Goal: Task Accomplishment & Management: Manage account settings

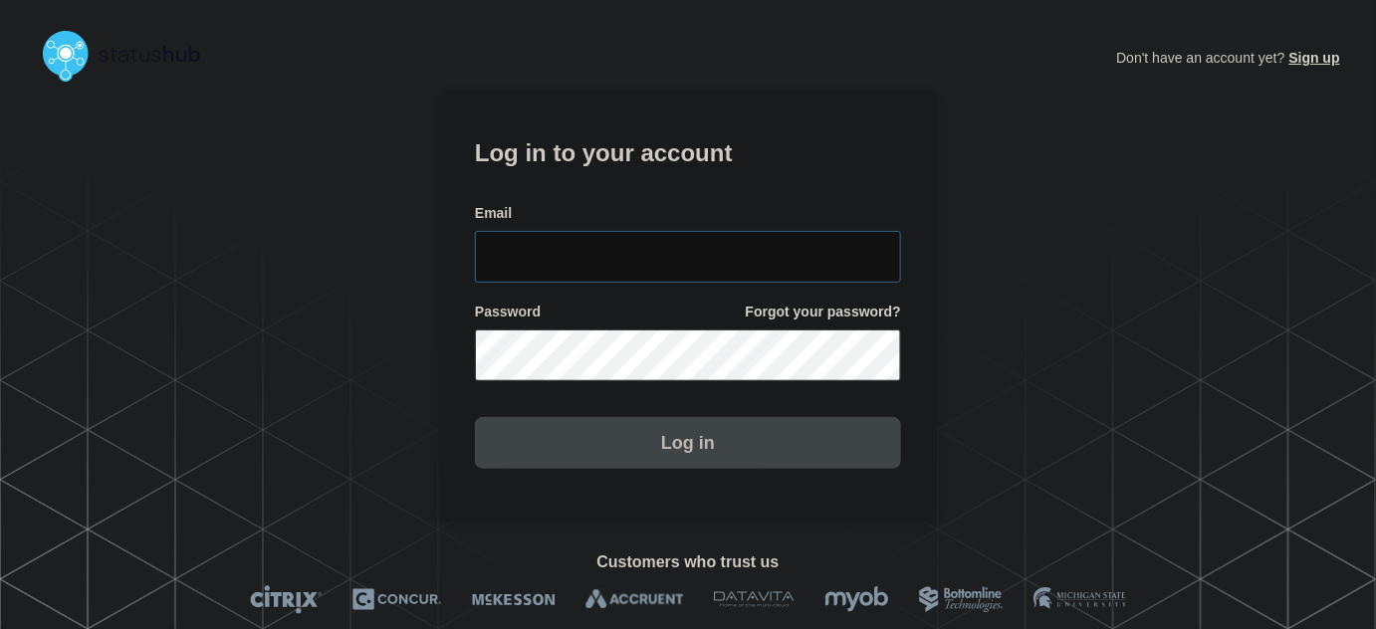
type input "[PERSON_NAME][EMAIL_ADDRESS][PERSON_NAME][DOMAIN_NAME]"
drag, startPoint x: 741, startPoint y: 267, endPoint x: 733, endPoint y: 238, distance: 29.9
click at [740, 262] on input "tyler.wolkey@conexon.us" at bounding box center [688, 257] width 426 height 52
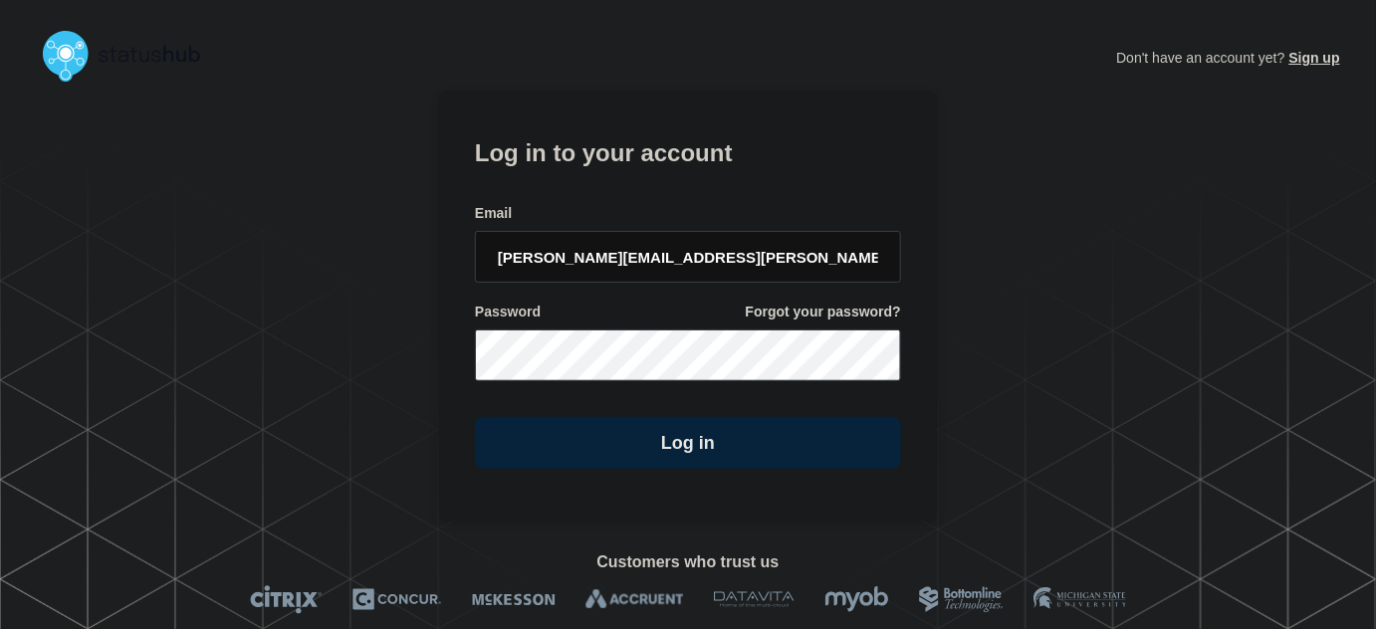
click at [706, 193] on form "Log in to your account Email tyler.wolkey@conexon.us Password Forgot your passw…" at bounding box center [688, 300] width 426 height 336
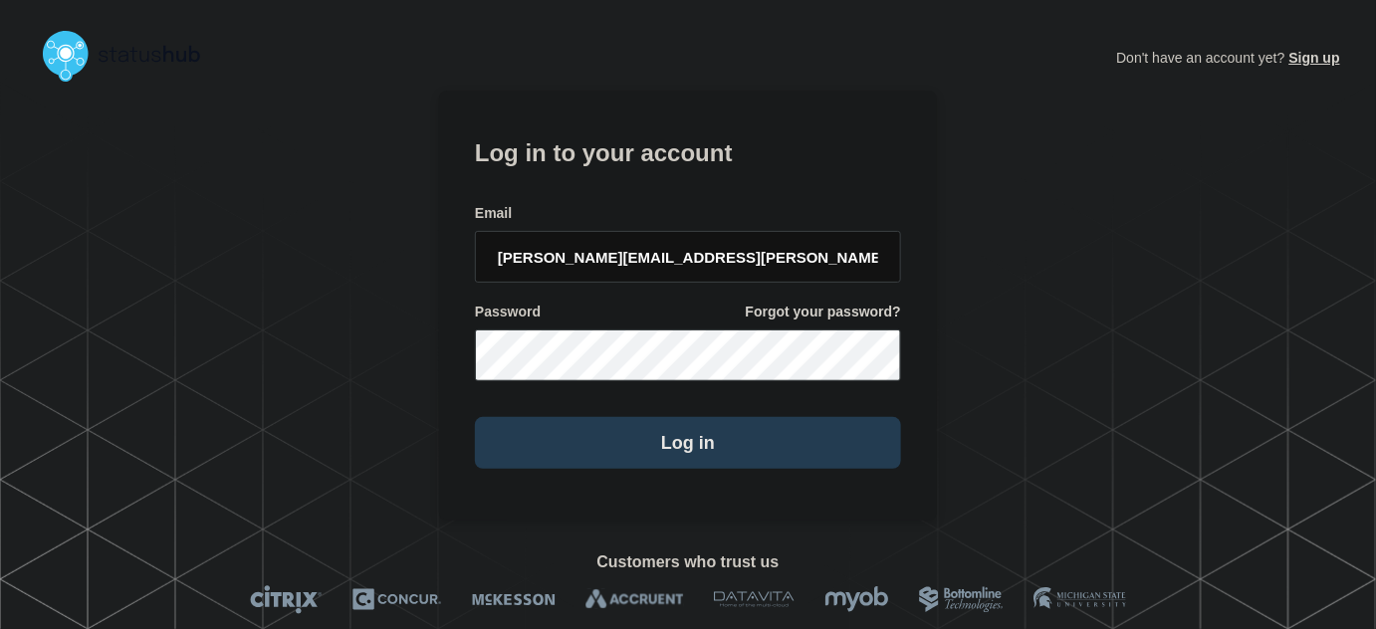
click at [725, 440] on button "Log in" at bounding box center [688, 443] width 426 height 52
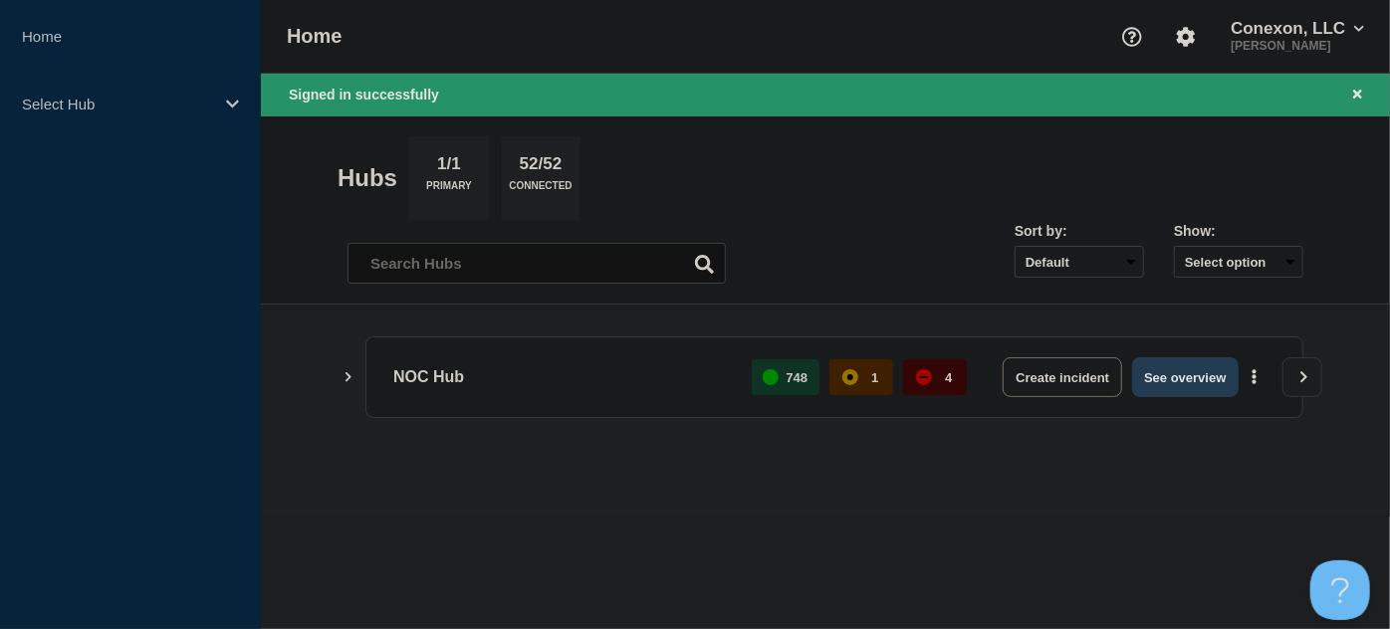
click at [1161, 370] on button "See overview" at bounding box center [1185, 377] width 106 height 40
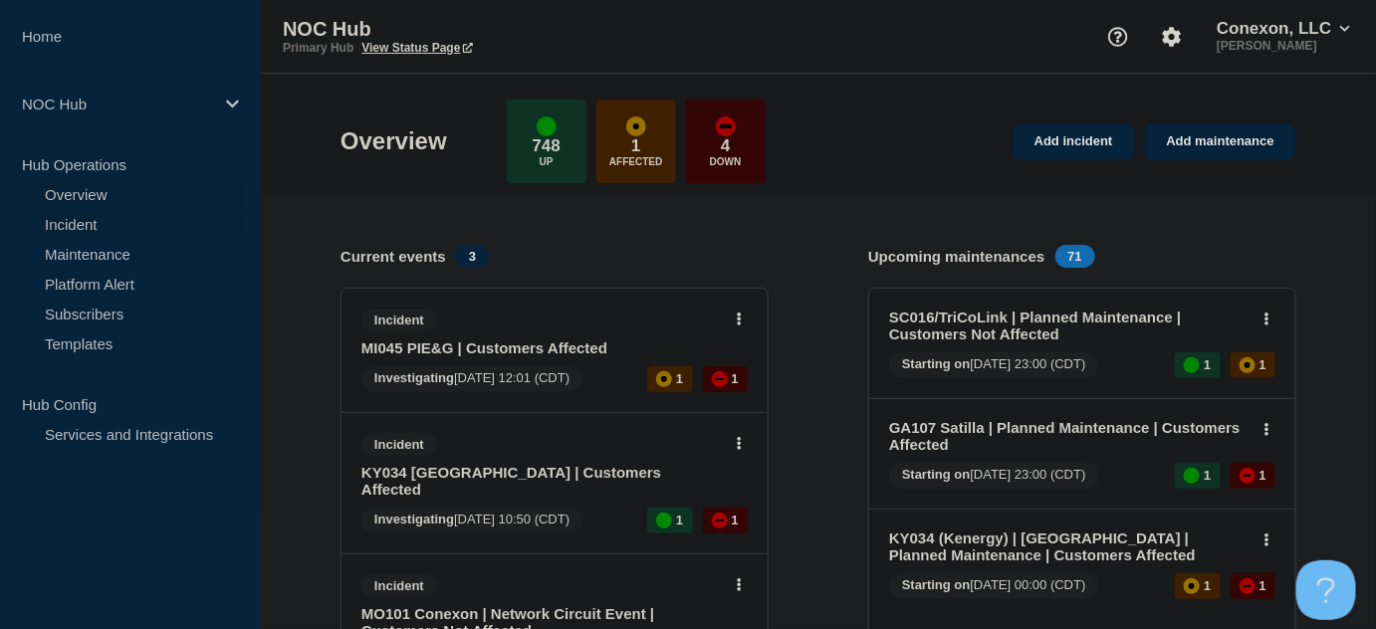
click at [99, 227] on link "Incident" at bounding box center [120, 224] width 241 height 30
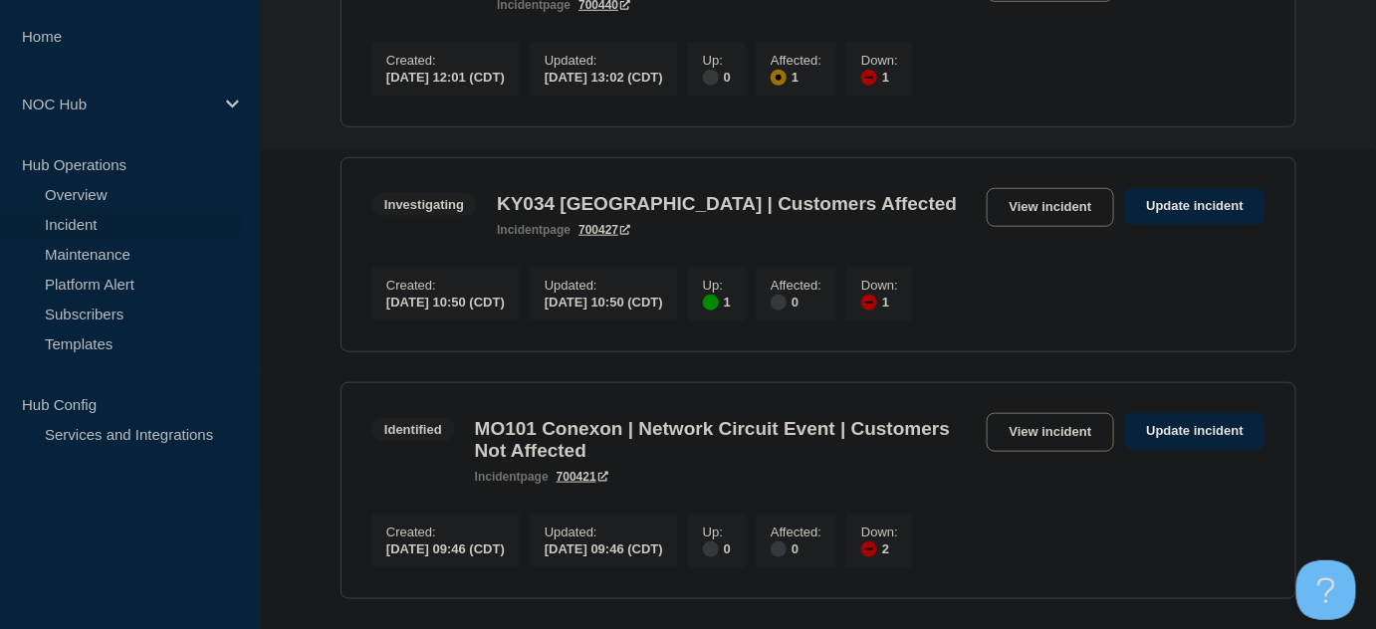
scroll to position [470, 0]
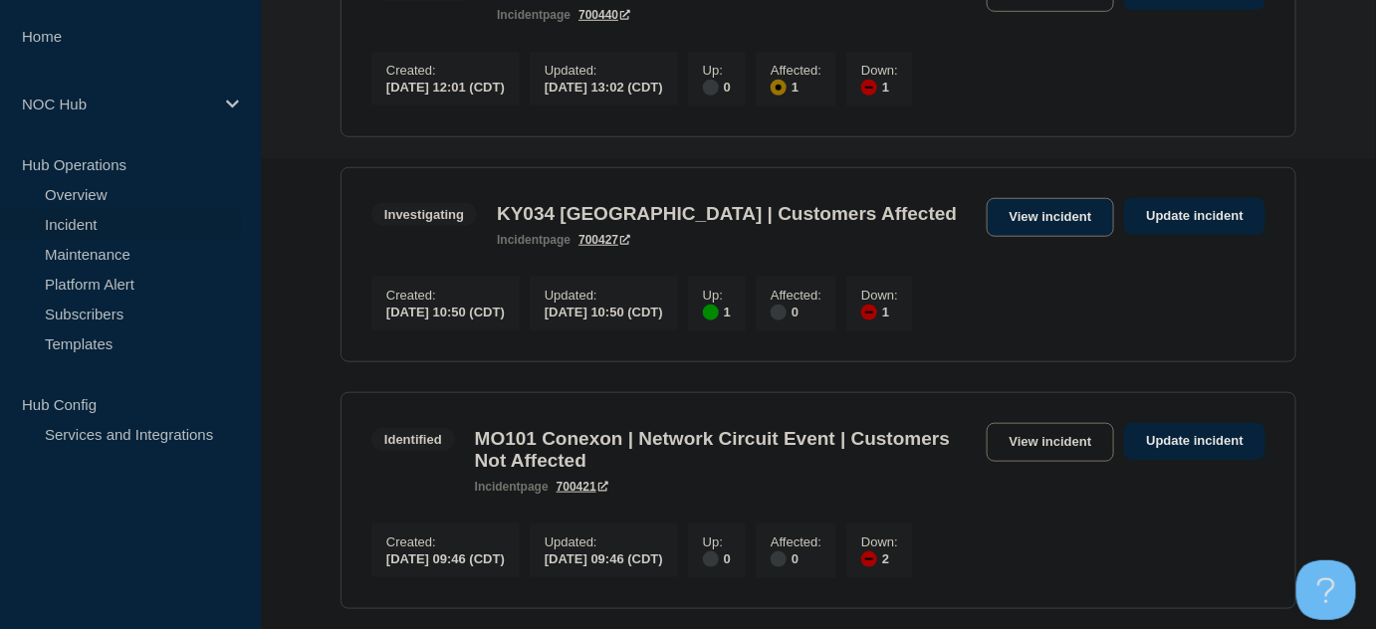
click at [1050, 225] on link "View incident" at bounding box center [1050, 217] width 128 height 39
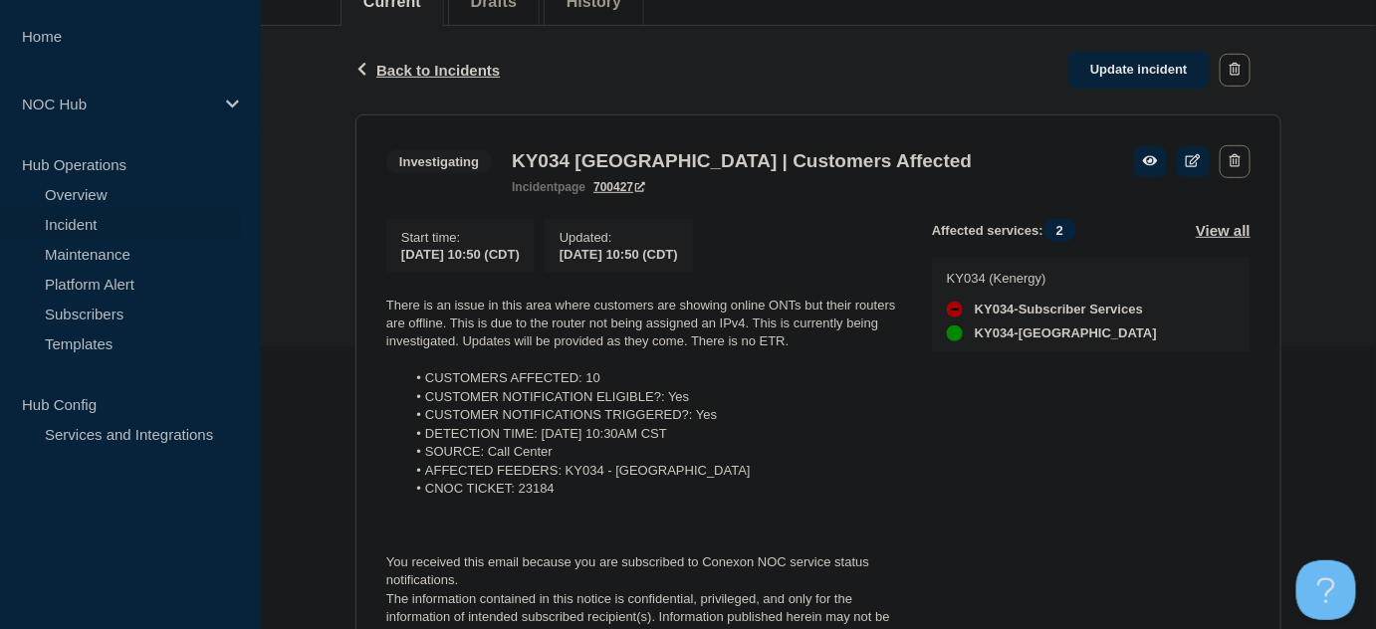
scroll to position [397, 0]
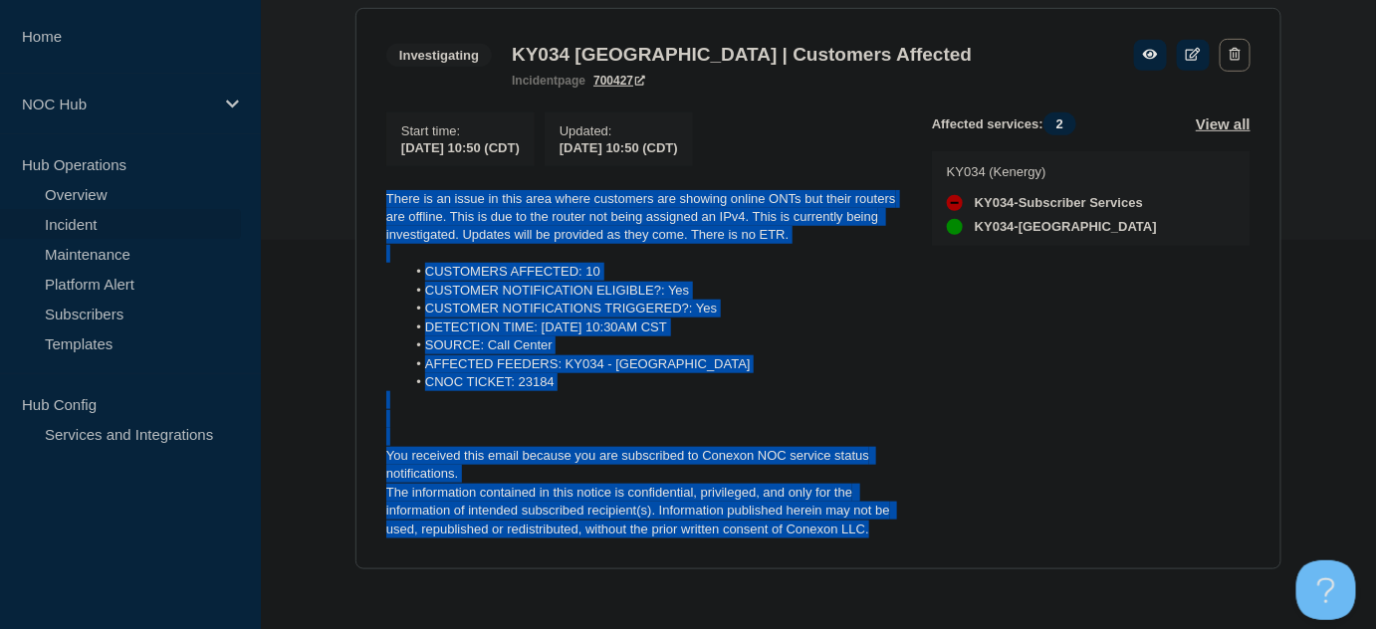
drag, startPoint x: 889, startPoint y: 526, endPoint x: 377, endPoint y: 196, distance: 608.5
click at [377, 196] on section "Investigating KY034 [GEOGRAPHIC_DATA] | Customers Affected incident page 700427…" at bounding box center [818, 289] width 926 height 562
copy div "There is an issue in this area where customers are showing online ONTs but thei…"
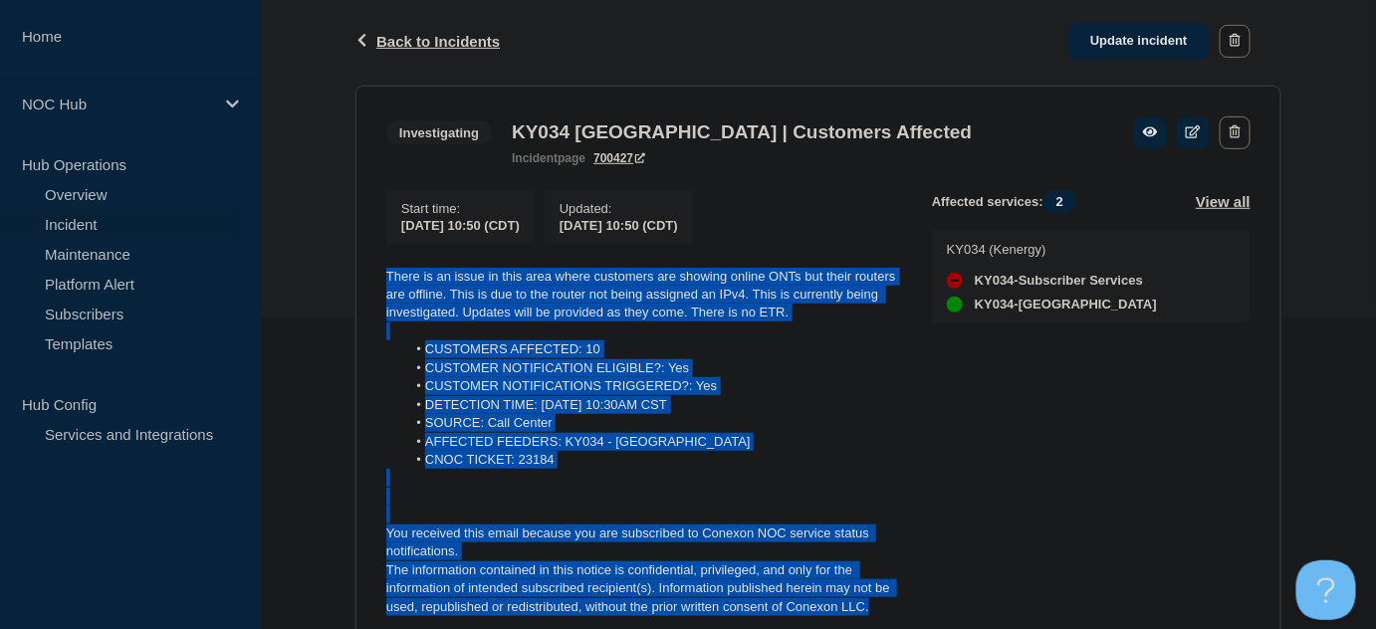
scroll to position [216, 0]
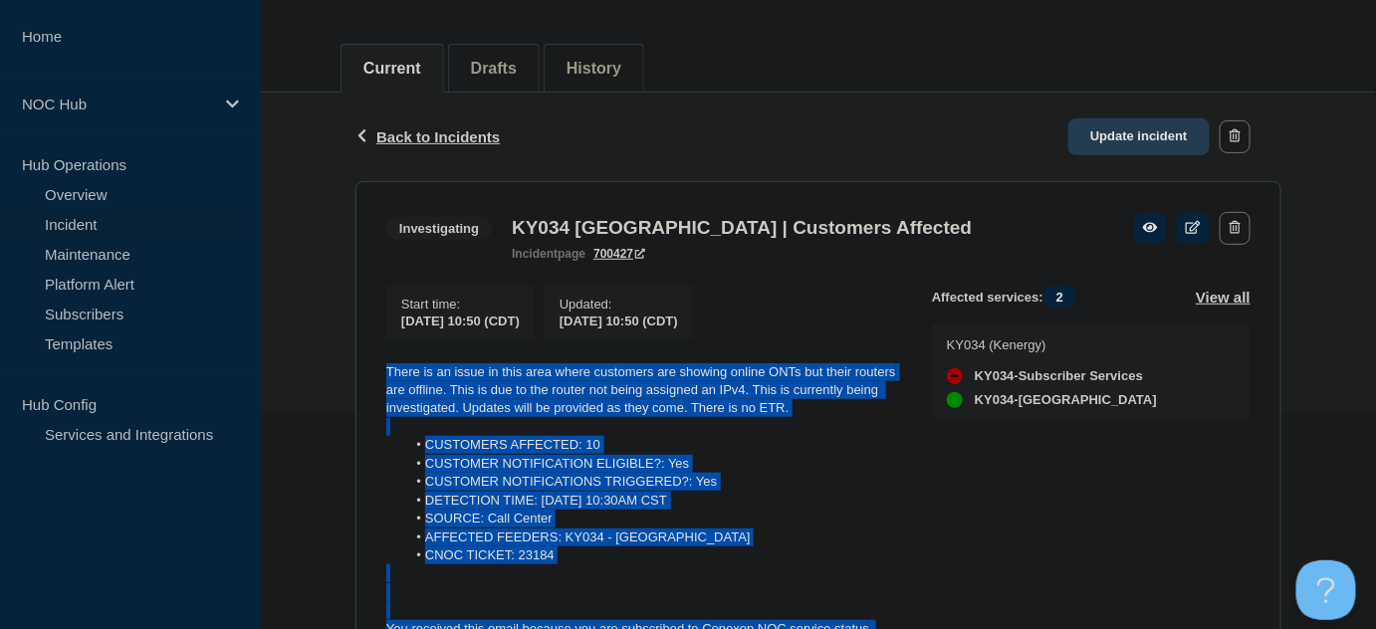
click at [1103, 146] on link "Update incident" at bounding box center [1138, 136] width 141 height 37
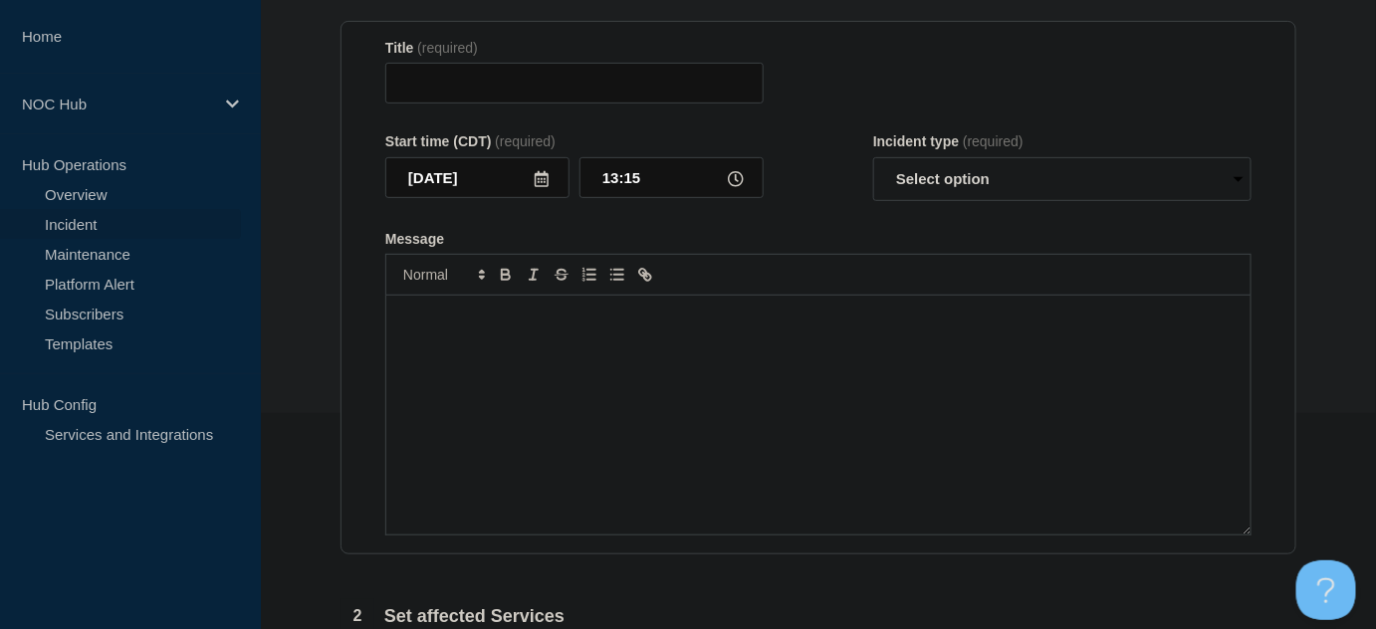
type input "KY034 [GEOGRAPHIC_DATA] | Customers Affected"
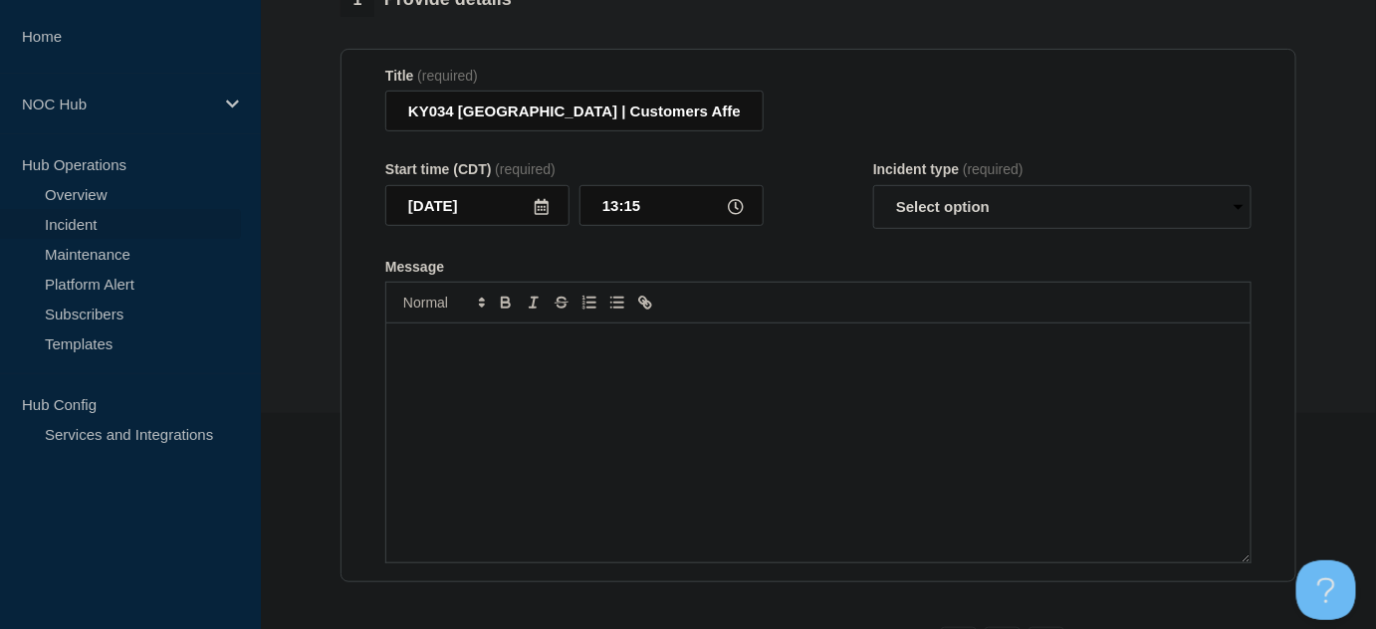
click at [673, 343] on div "Message" at bounding box center [818, 443] width 864 height 239
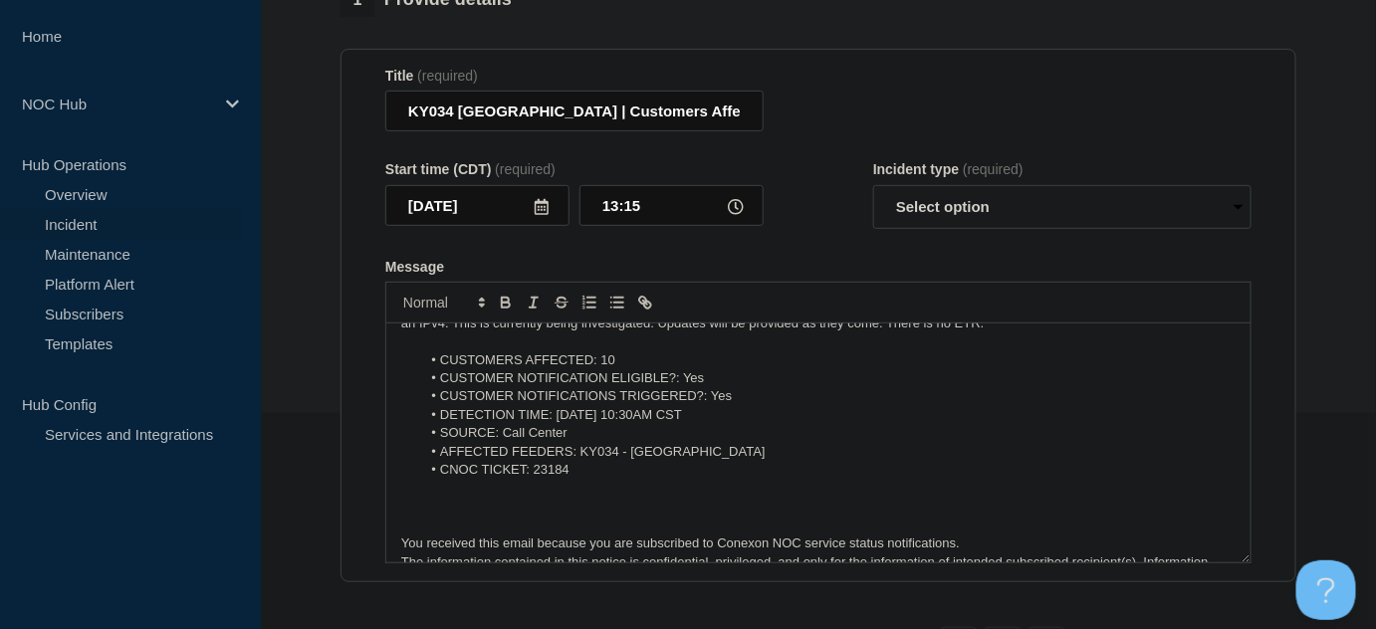
scroll to position [79, 0]
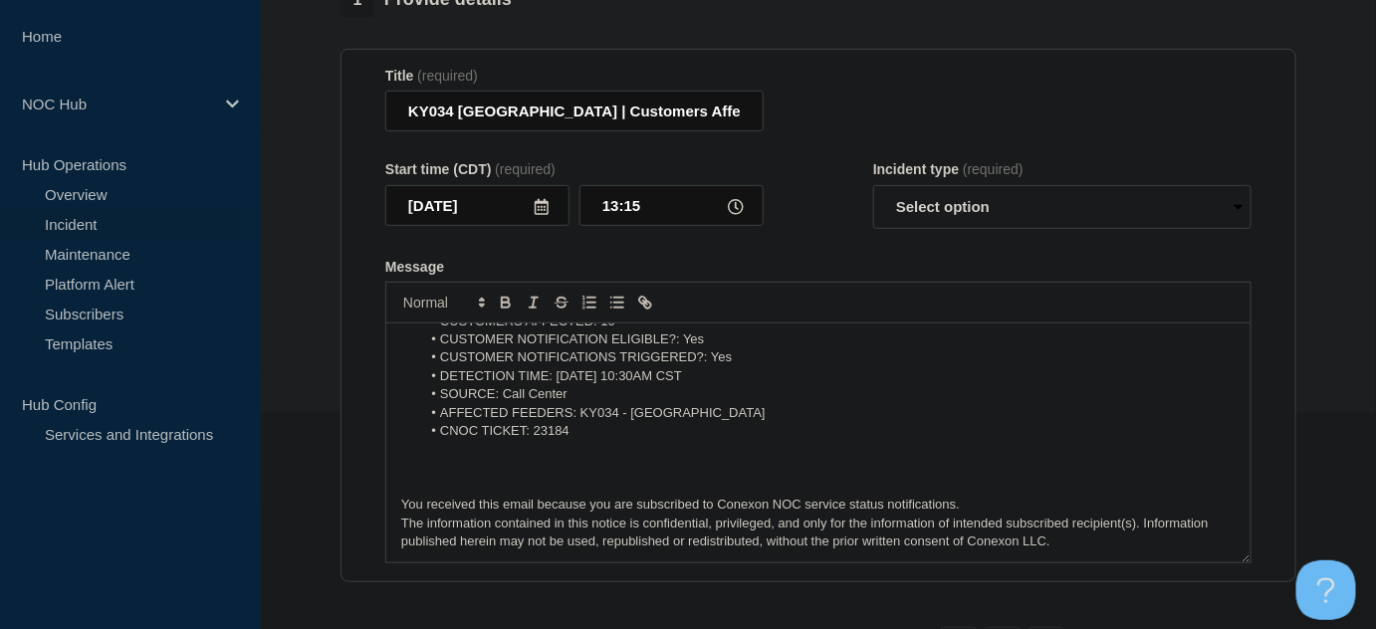
click at [497, 490] on p "Message" at bounding box center [818, 487] width 834 height 18
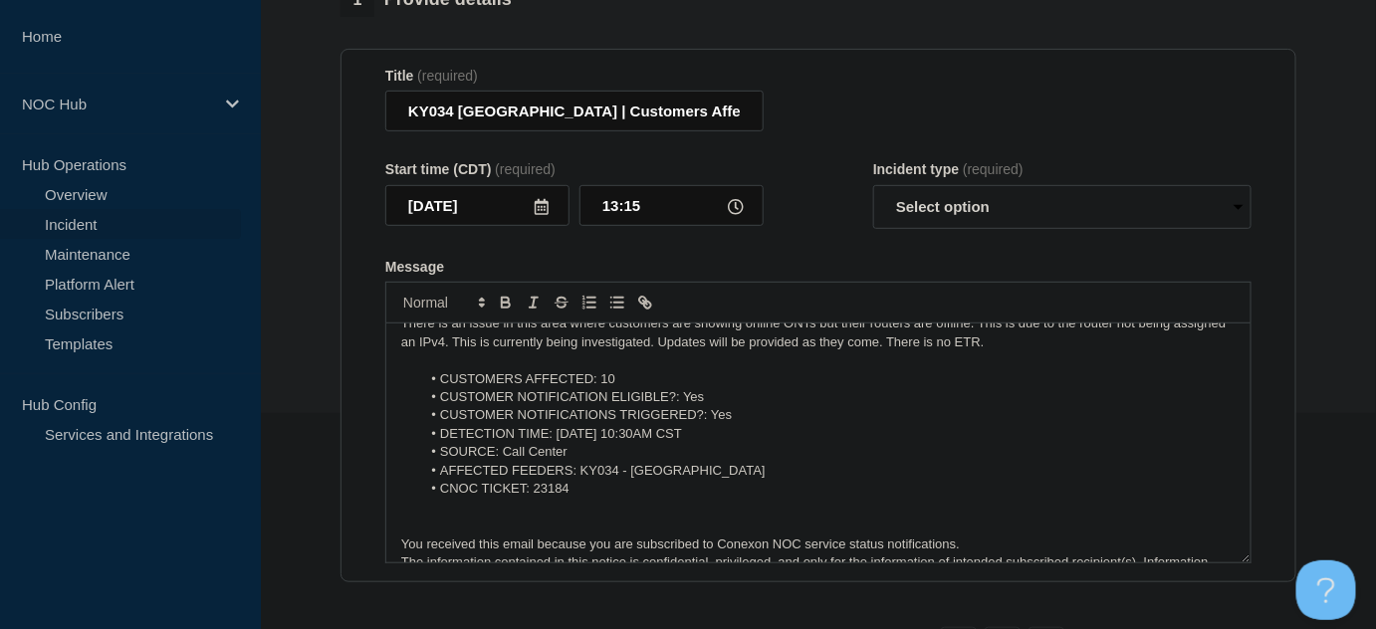
scroll to position [0, 0]
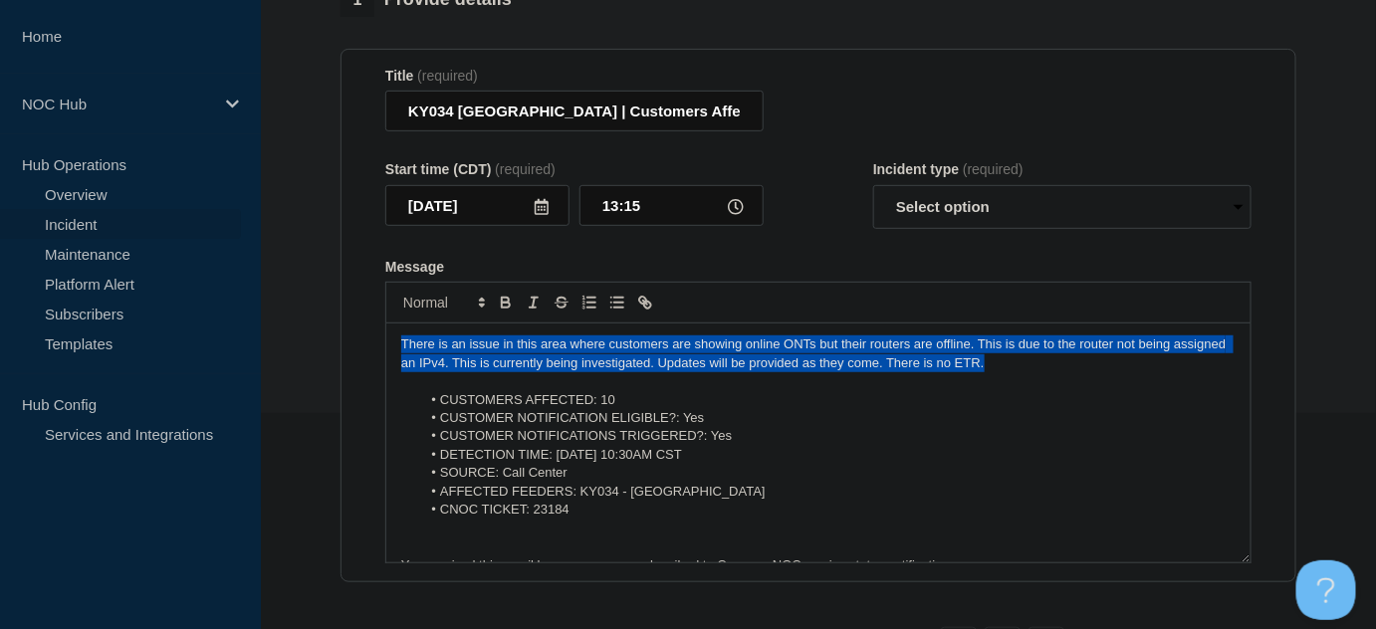
drag, startPoint x: 1033, startPoint y: 370, endPoint x: 363, endPoint y: 341, distance: 670.5
click at [364, 341] on section "Title (required) KY034 [GEOGRAPHIC_DATA] | Customers Affected Start time (CDT) …" at bounding box center [818, 316] width 956 height 535
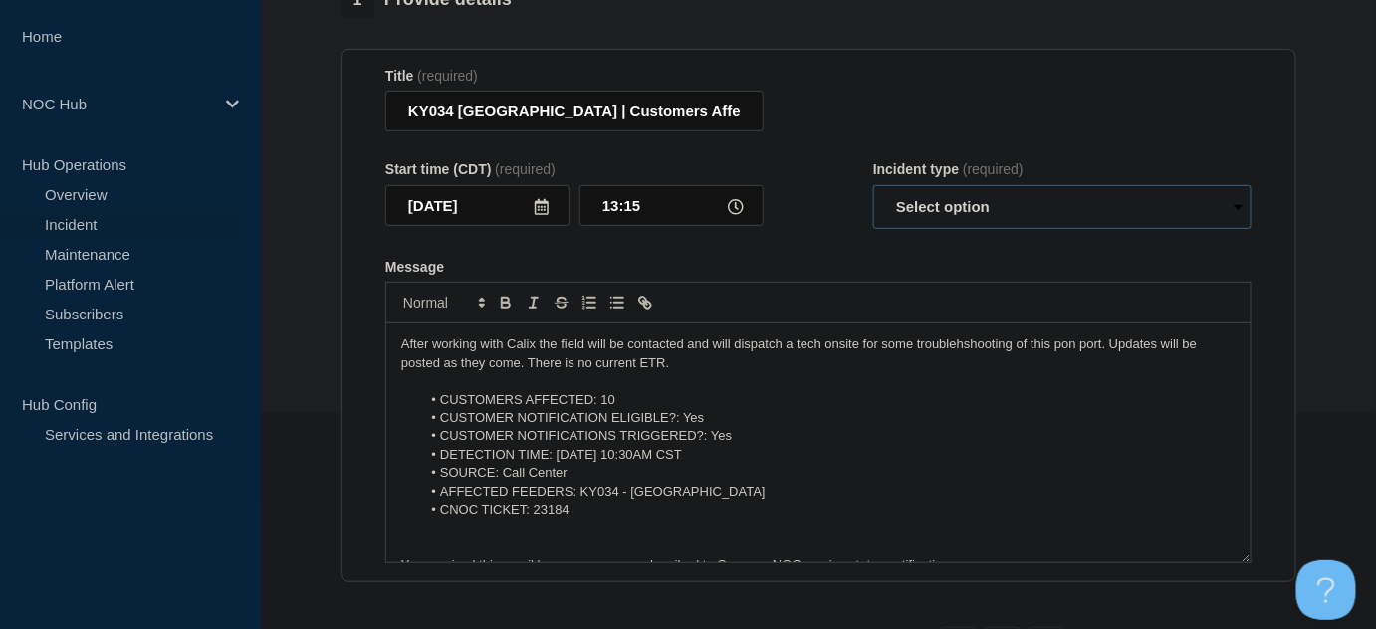
click at [970, 220] on select "Select option Investigating Identified Monitoring Resolved" at bounding box center [1062, 207] width 378 height 44
select select "investigating"
click at [873, 194] on select "Select option Investigating Identified Monitoring Resolved" at bounding box center [1062, 207] width 378 height 44
click at [830, 250] on form "Title (required) KY034 [GEOGRAPHIC_DATA] | Customers Affected Start time (CDT) …" at bounding box center [818, 316] width 866 height 497
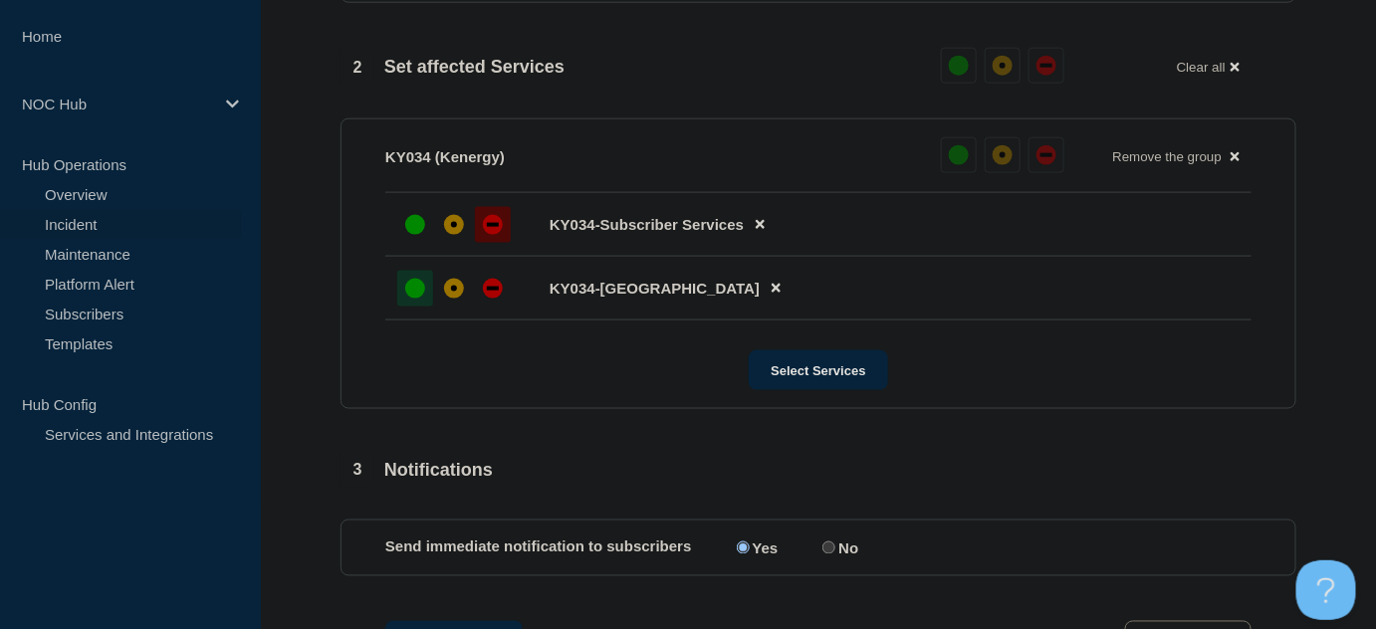
scroll to position [1030, 0]
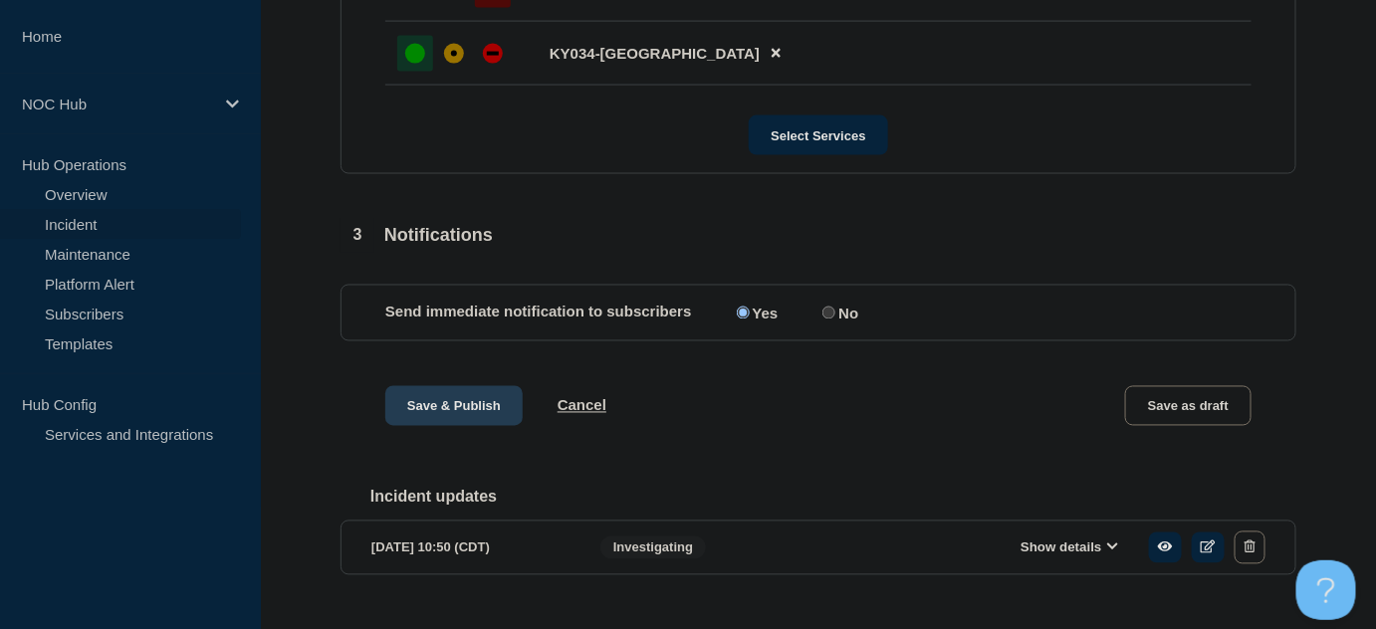
click at [480, 415] on button "Save & Publish" at bounding box center [453, 406] width 137 height 40
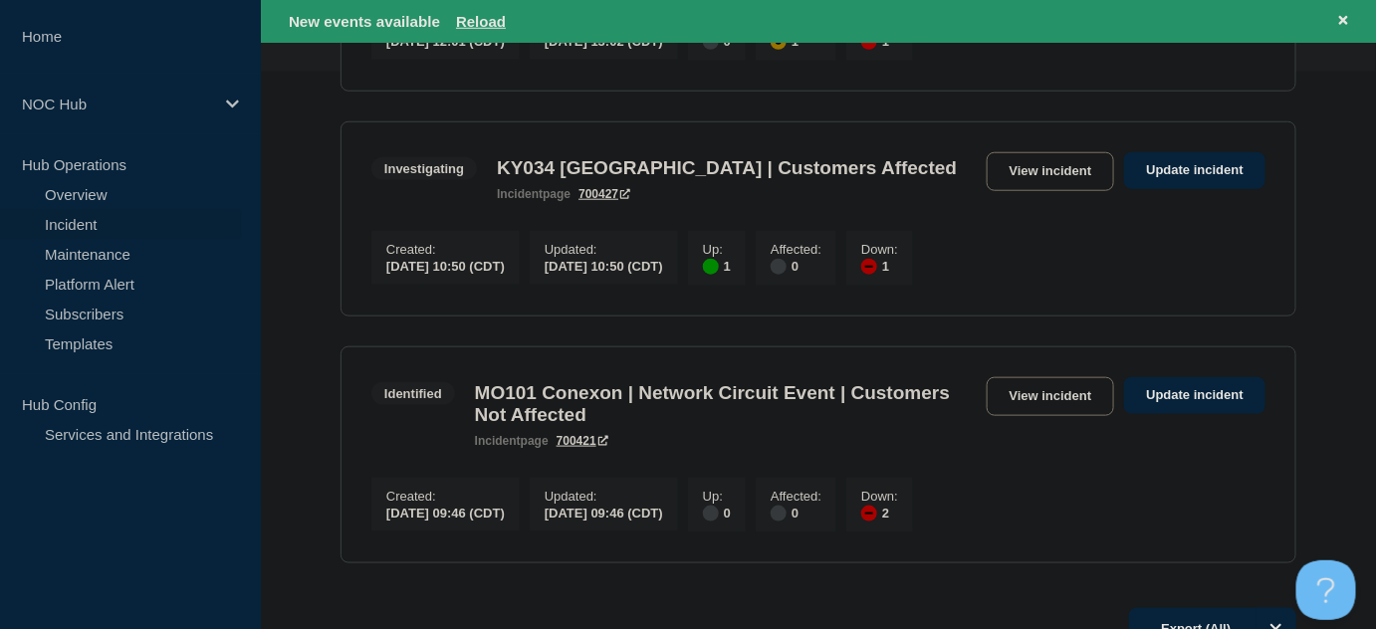
scroll to position [633, 0]
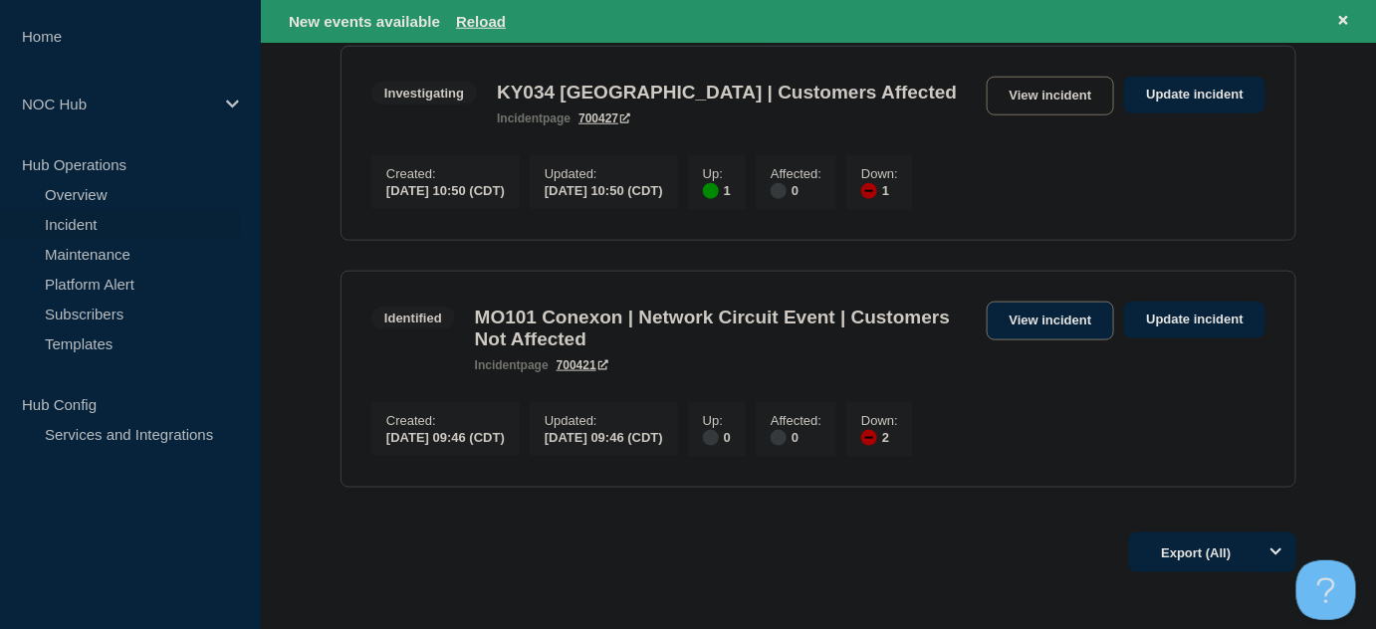
click at [1015, 325] on link "View incident" at bounding box center [1050, 321] width 128 height 39
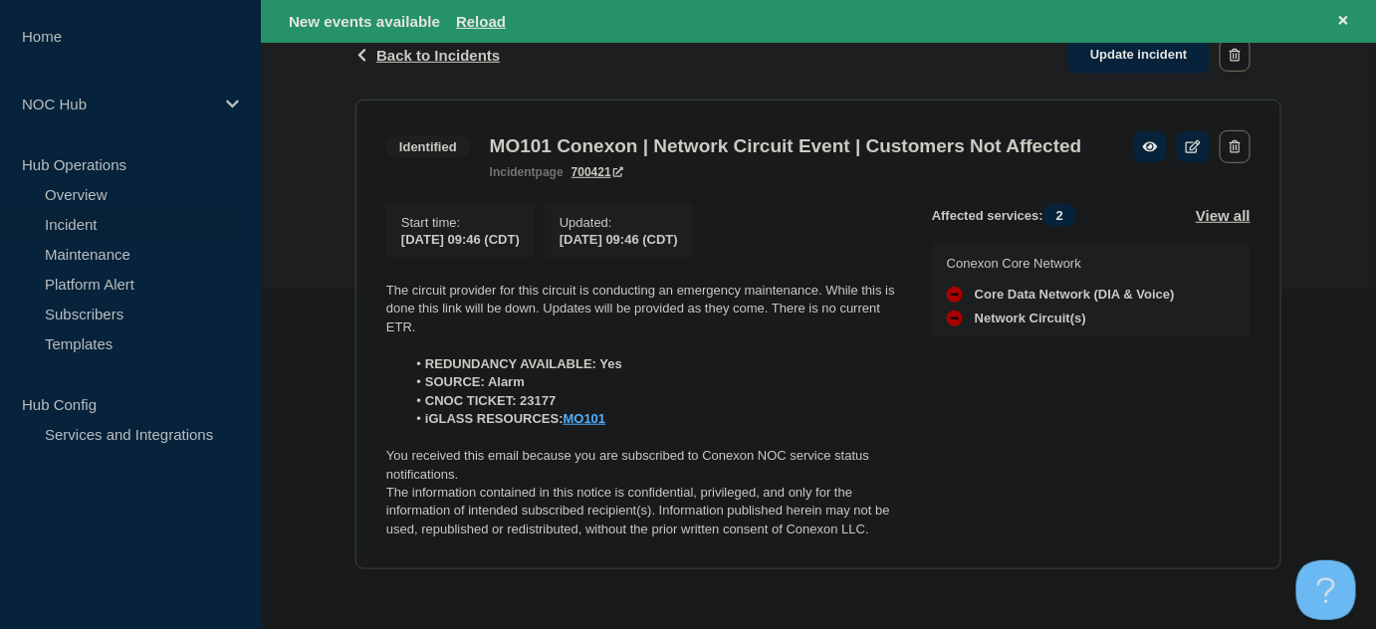
scroll to position [374, 0]
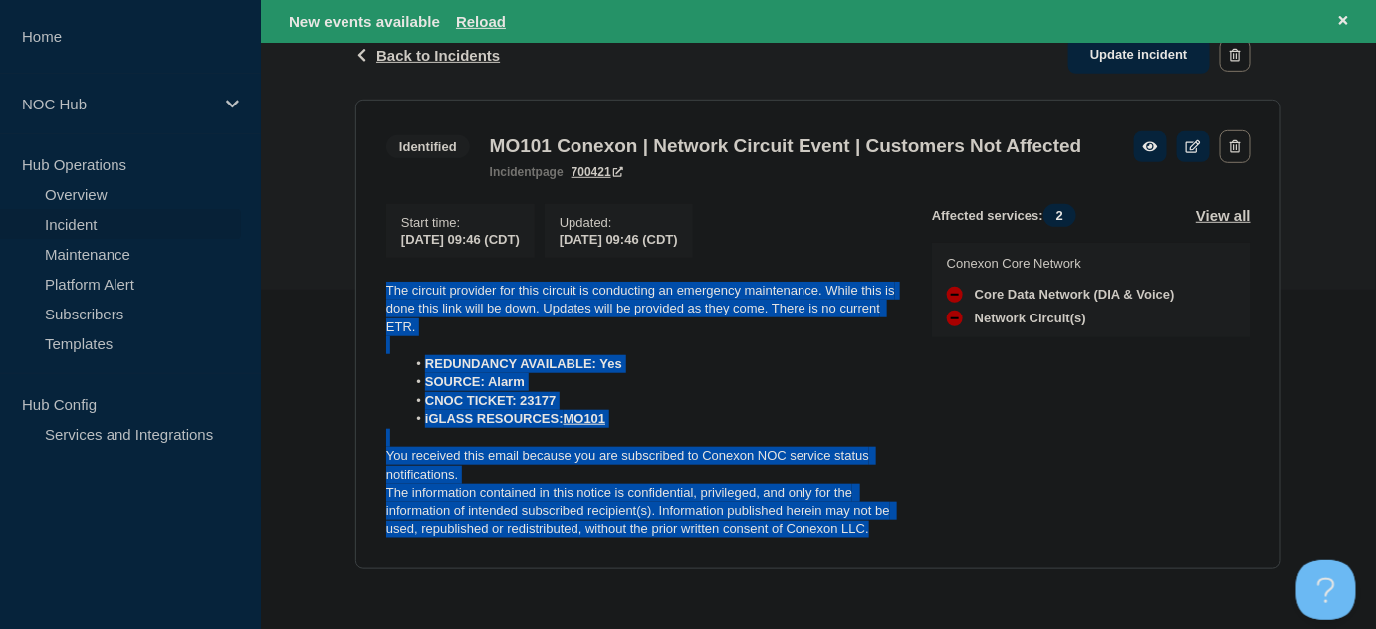
drag, startPoint x: 876, startPoint y: 527, endPoint x: 306, endPoint y: 274, distance: 623.9
click at [306, 274] on div "Back Back to Incidents Update incident Identified MO101 Conexon | Network Circu…" at bounding box center [818, 305] width 1115 height 588
copy div "The circuit provider for this circuit is conducting an emergency maintenance. W…"
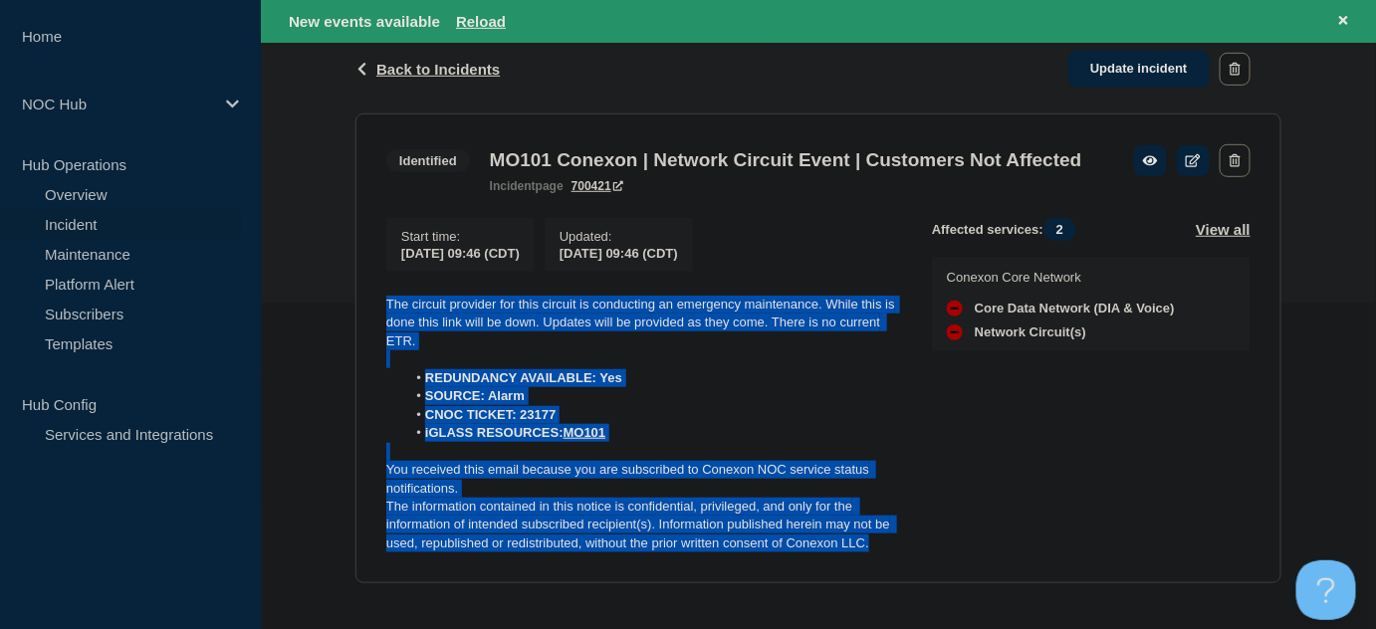
scroll to position [284, 0]
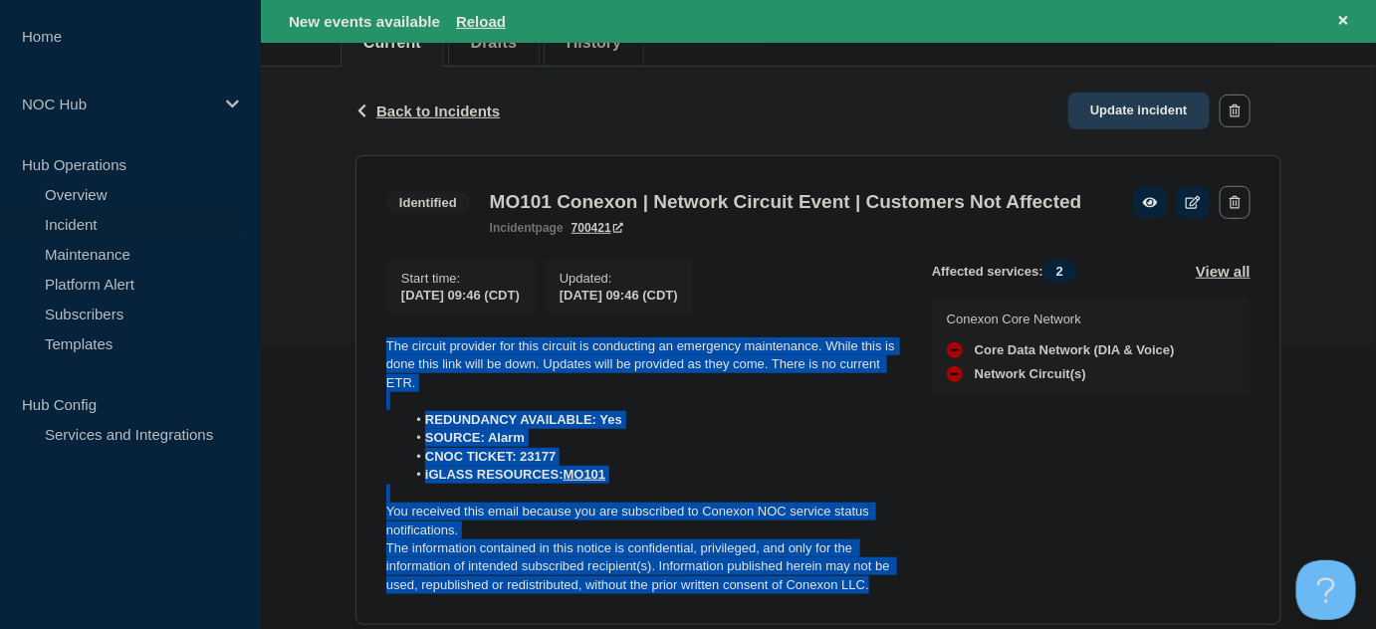
click at [1104, 108] on link "Update incident" at bounding box center [1138, 111] width 141 height 37
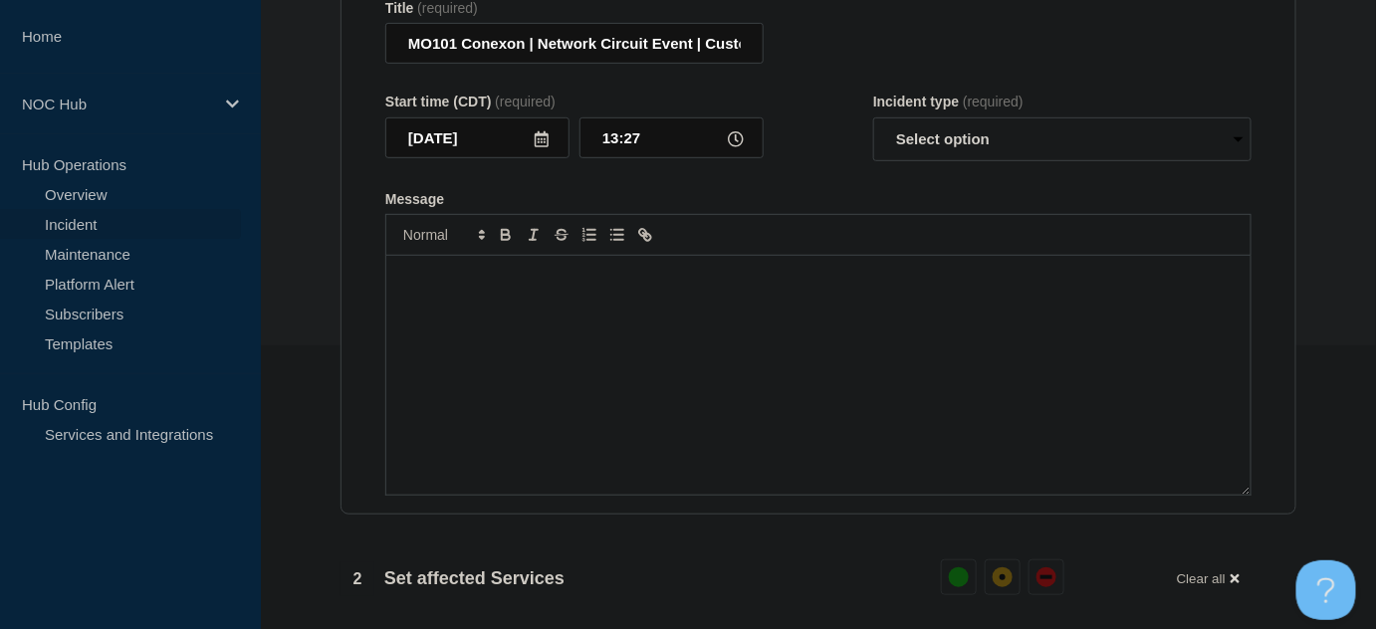
click at [625, 323] on div "Message" at bounding box center [818, 375] width 864 height 239
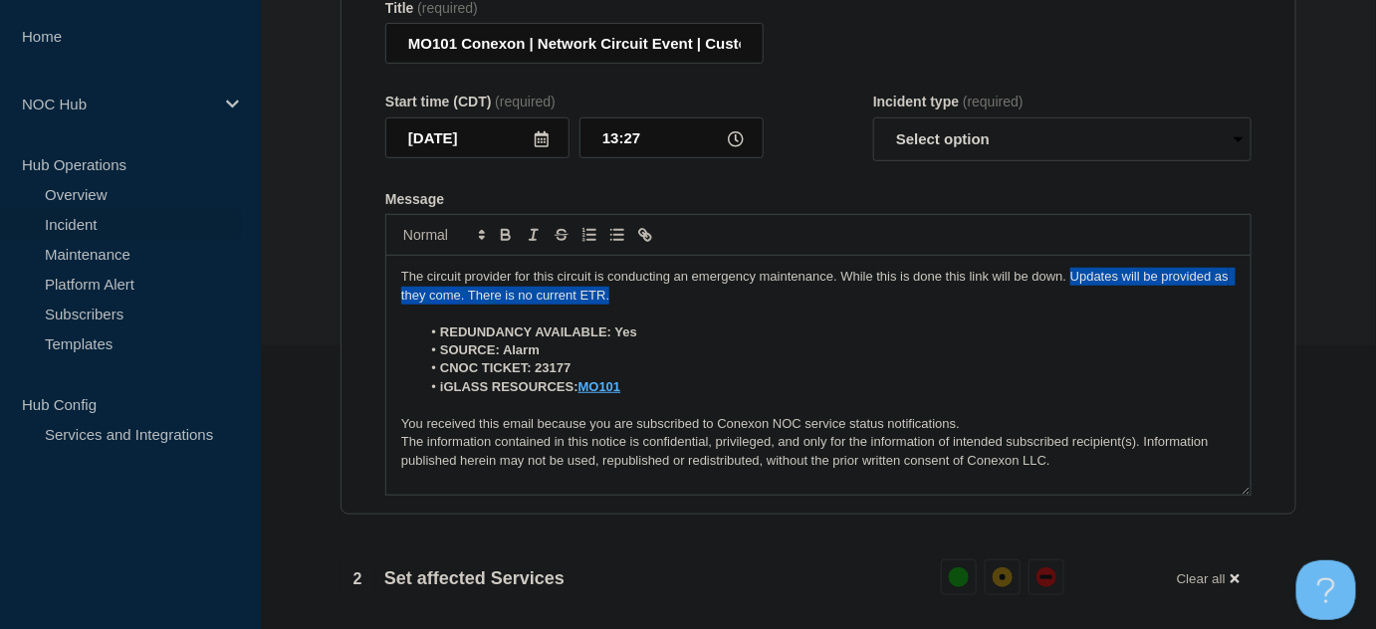
drag, startPoint x: 623, startPoint y: 305, endPoint x: 1073, endPoint y: 285, distance: 450.4
click at [1073, 285] on p "The circuit provider for this circuit is conducting an emergency maintenance. W…" at bounding box center [818, 286] width 834 height 37
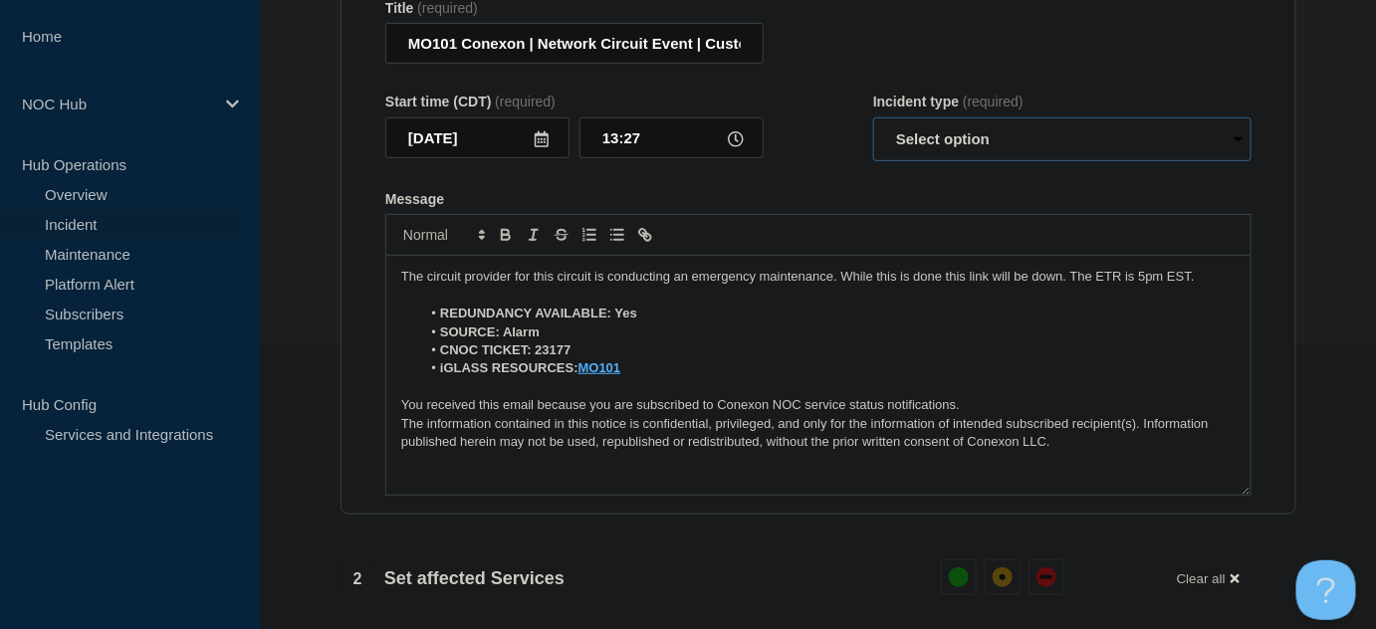
click at [982, 150] on select "Select option Investigating Identified Monitoring Resolved" at bounding box center [1062, 139] width 378 height 44
select select "identified"
click at [873, 126] on select "Select option Investigating Identified Monitoring Resolved" at bounding box center [1062, 139] width 378 height 44
click at [849, 198] on form "Title (required) MO101 Conexon | Network Circuit Event | Customers Not Affected…" at bounding box center [818, 248] width 866 height 497
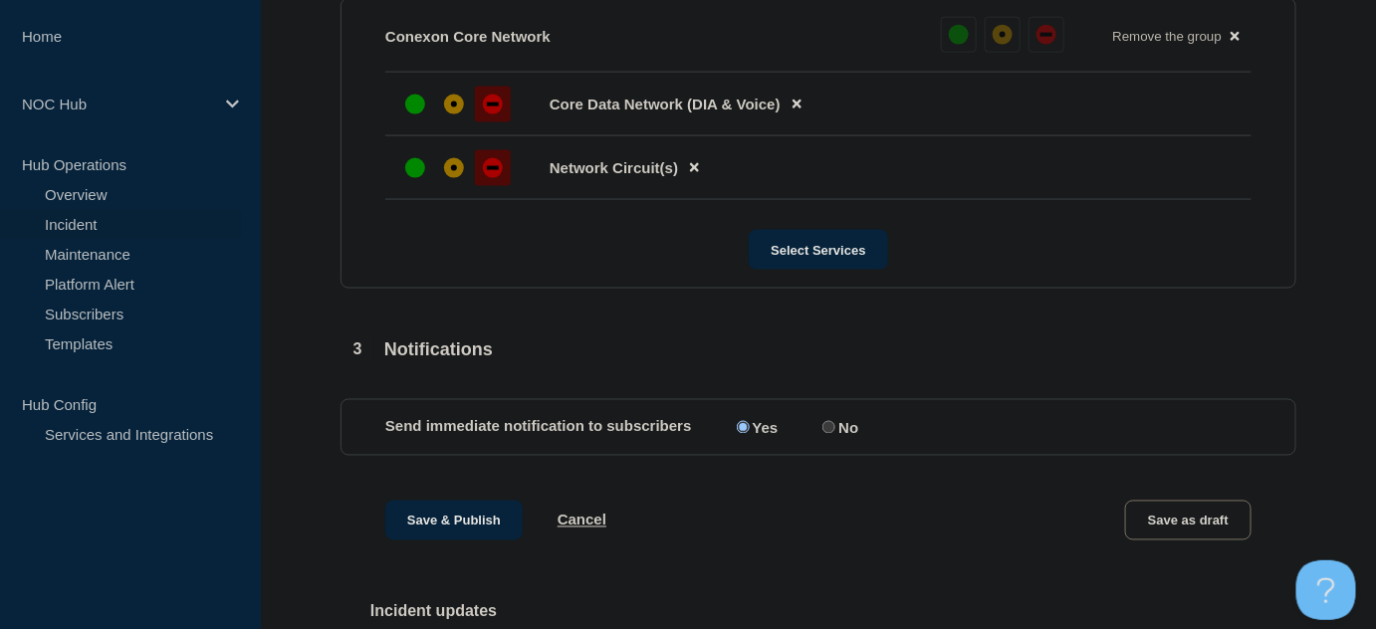
scroll to position [918, 0]
click at [462, 526] on button "Save & Publish" at bounding box center [453, 519] width 137 height 40
